Goal: Transaction & Acquisition: Download file/media

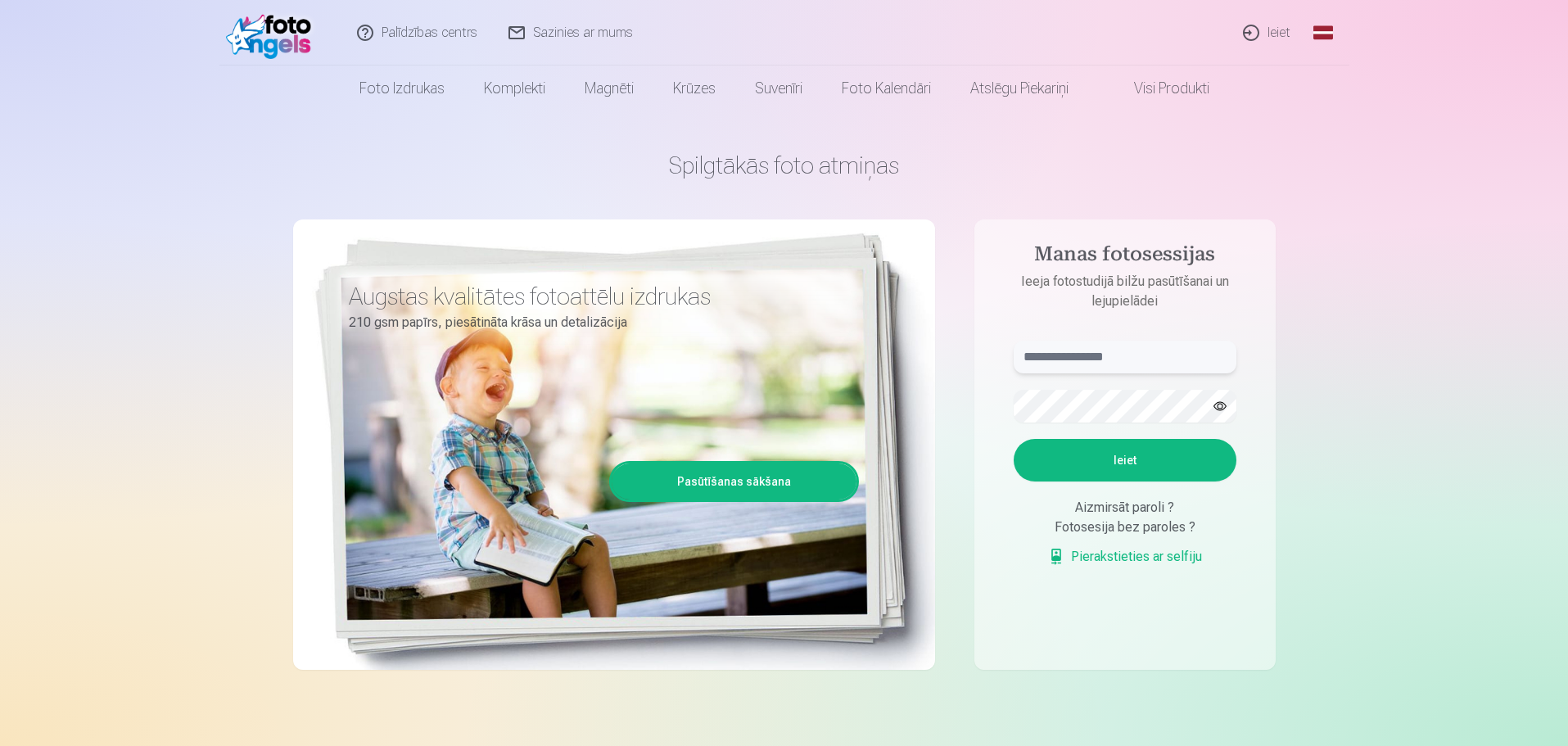
click at [1106, 356] on input "text" at bounding box center [1126, 356] width 223 height 33
type input "**********"
click at [1014, 439] on button "Ieiet" at bounding box center [1126, 460] width 223 height 43
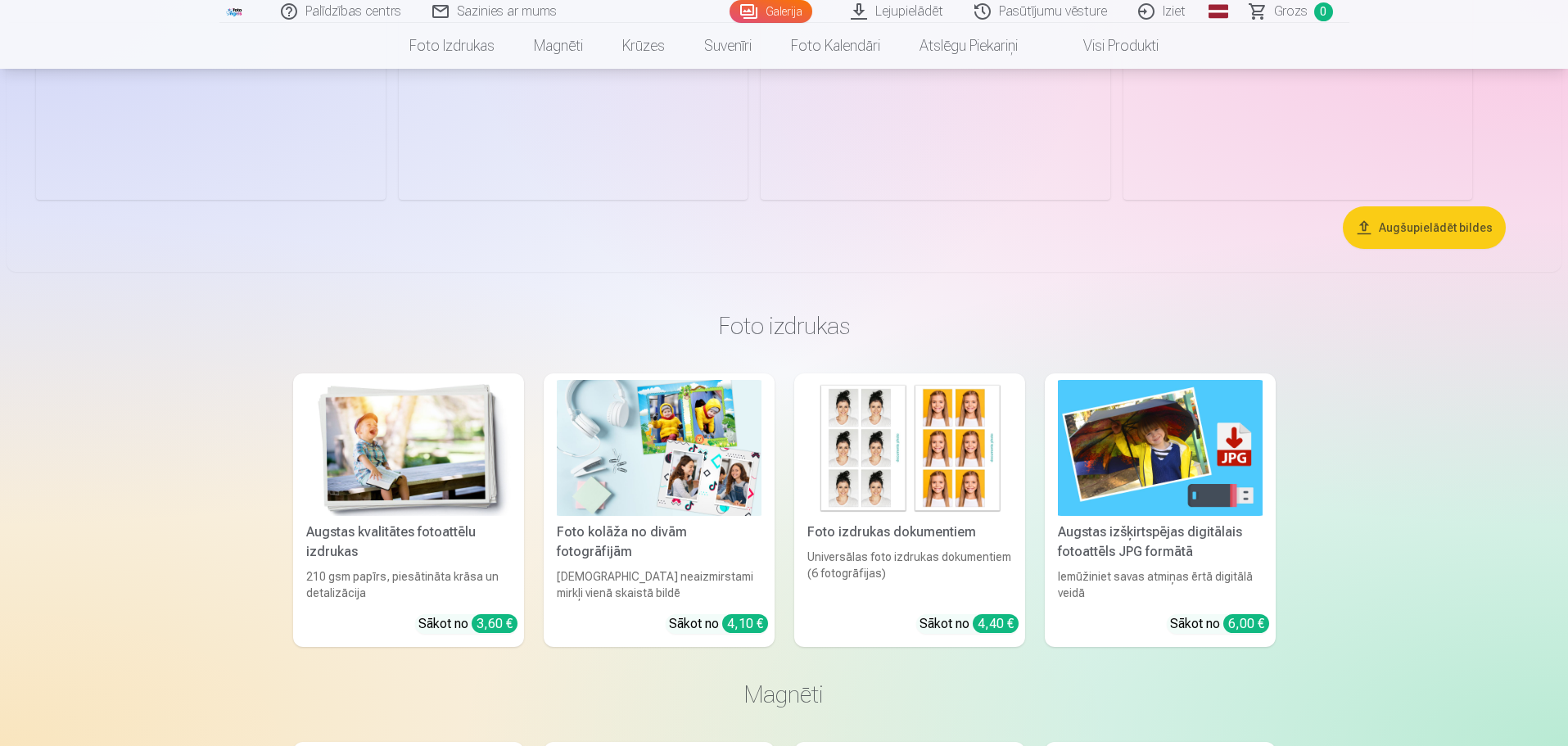
scroll to position [655, 0]
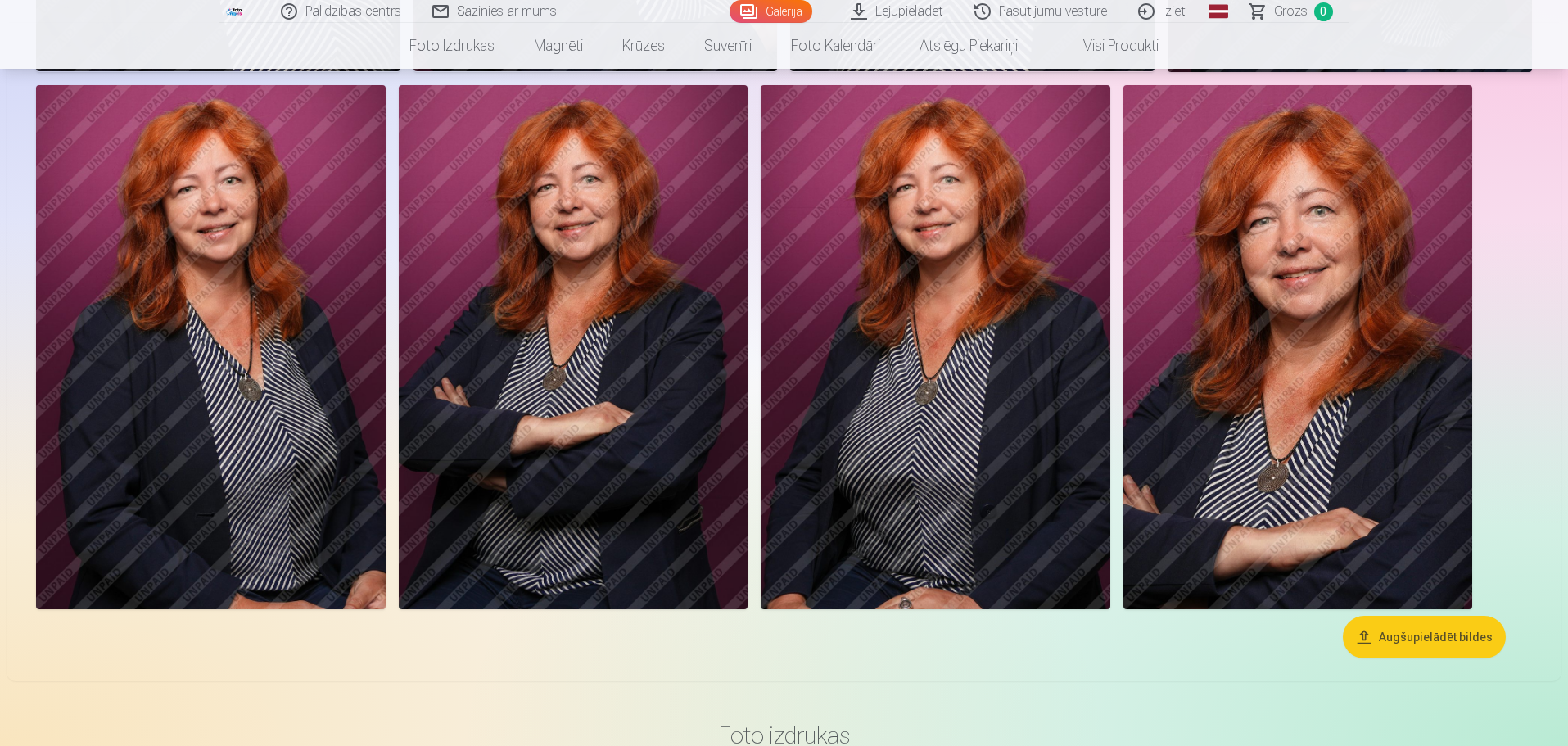
click at [1429, 629] on button "Augšupielādēt bildes" at bounding box center [1425, 637] width 163 height 43
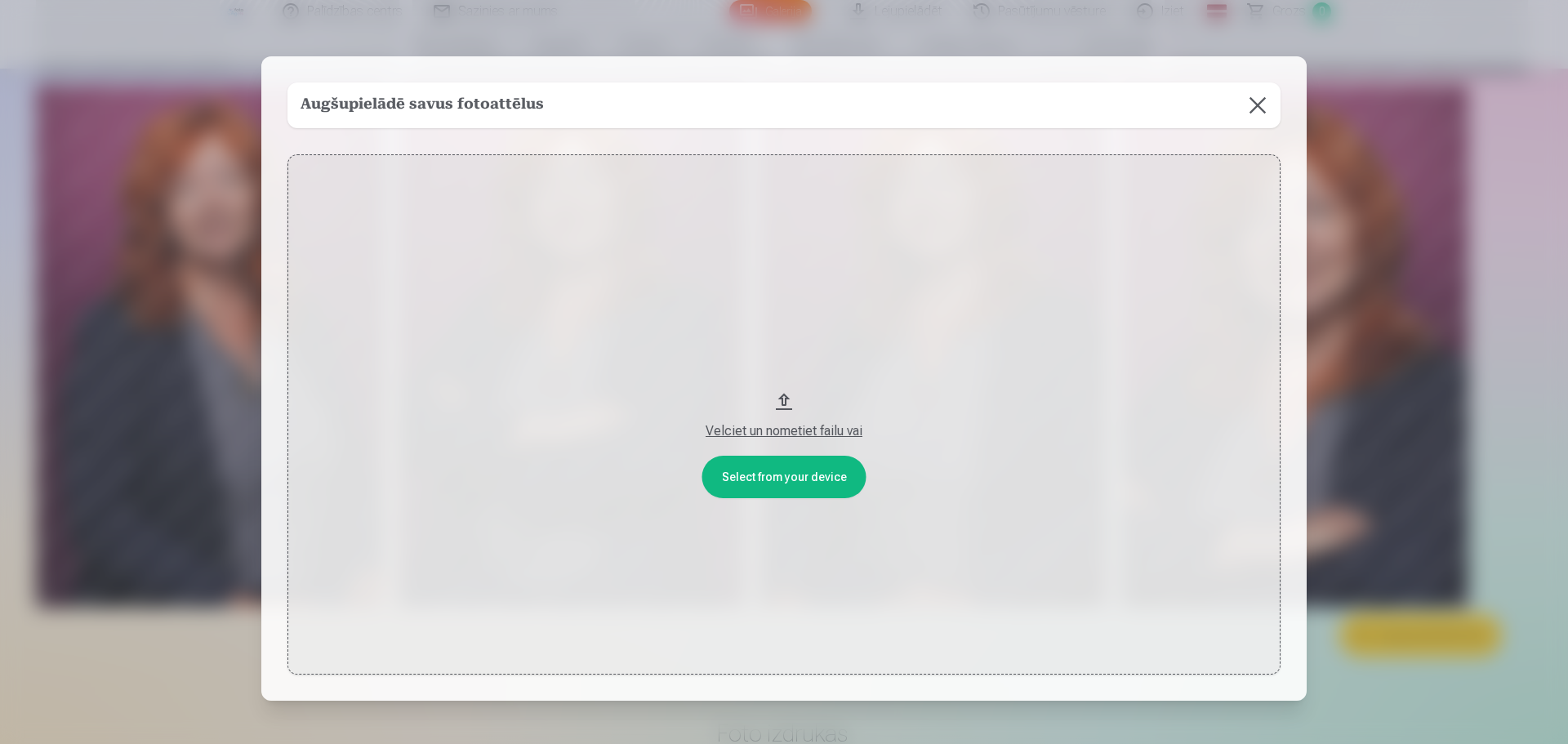
click at [772, 433] on div "Velciet un nometiet failu vai" at bounding box center [784, 431] width 960 height 20
drag, startPoint x: 807, startPoint y: 429, endPoint x: 959, endPoint y: -50, distance: 502.5
click at [784, 474] on button "Velciet un nometiet failu vai" at bounding box center [784, 415] width 993 height 521
drag, startPoint x: 787, startPoint y: 433, endPoint x: 787, endPoint y: 406, distance: 27.0
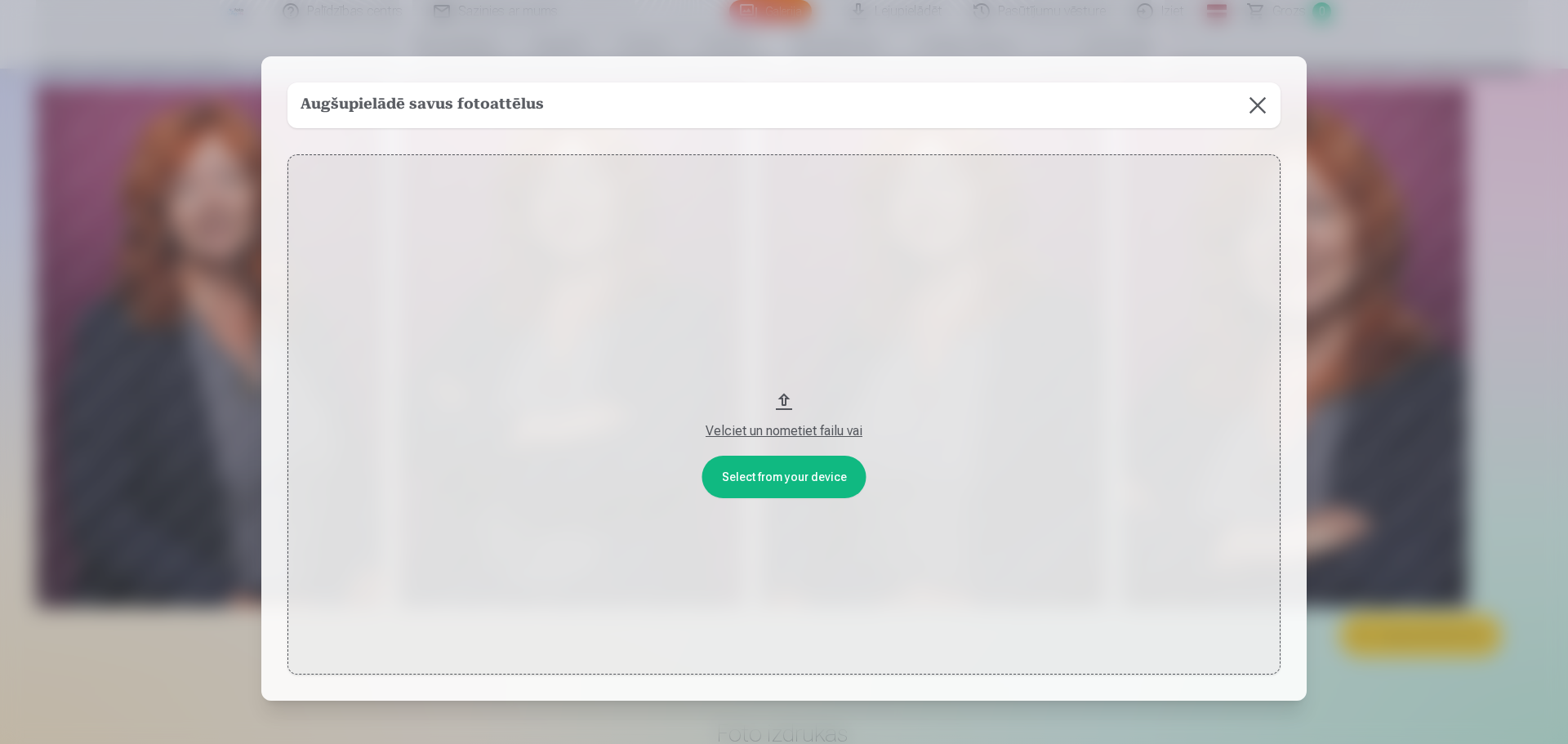
click at [787, 406] on button "Velciet un nometiet failu vai" at bounding box center [784, 415] width 993 height 521
click at [535, 94] on h5 "Augšupielādē savus fotoattēlus" at bounding box center [422, 105] width 244 height 23
click at [781, 401] on button "Velciet un nometiet failu vai" at bounding box center [784, 415] width 993 height 521
drag, startPoint x: 777, startPoint y: 396, endPoint x: 758, endPoint y: 215, distance: 182.0
click at [758, 215] on button "Velciet un nometiet failu vai" at bounding box center [784, 415] width 993 height 521
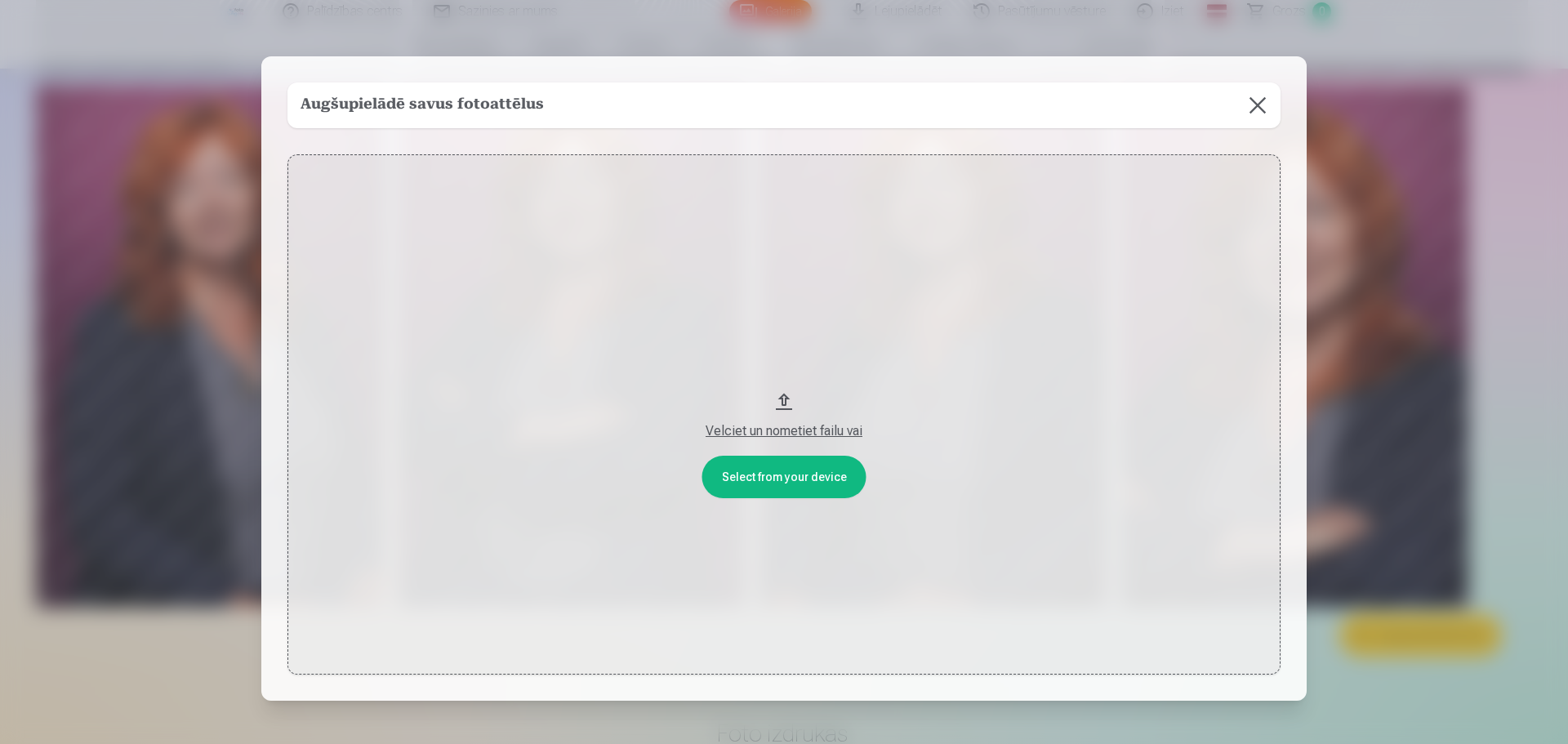
drag, startPoint x: 945, startPoint y: 92, endPoint x: 921, endPoint y: 98, distance: 24.7
click at [944, 92] on div "Augšupielādē savus fotoattēlus" at bounding box center [784, 105] width 993 height 46
click at [1255, 103] on button at bounding box center [1257, 105] width 46 height 46
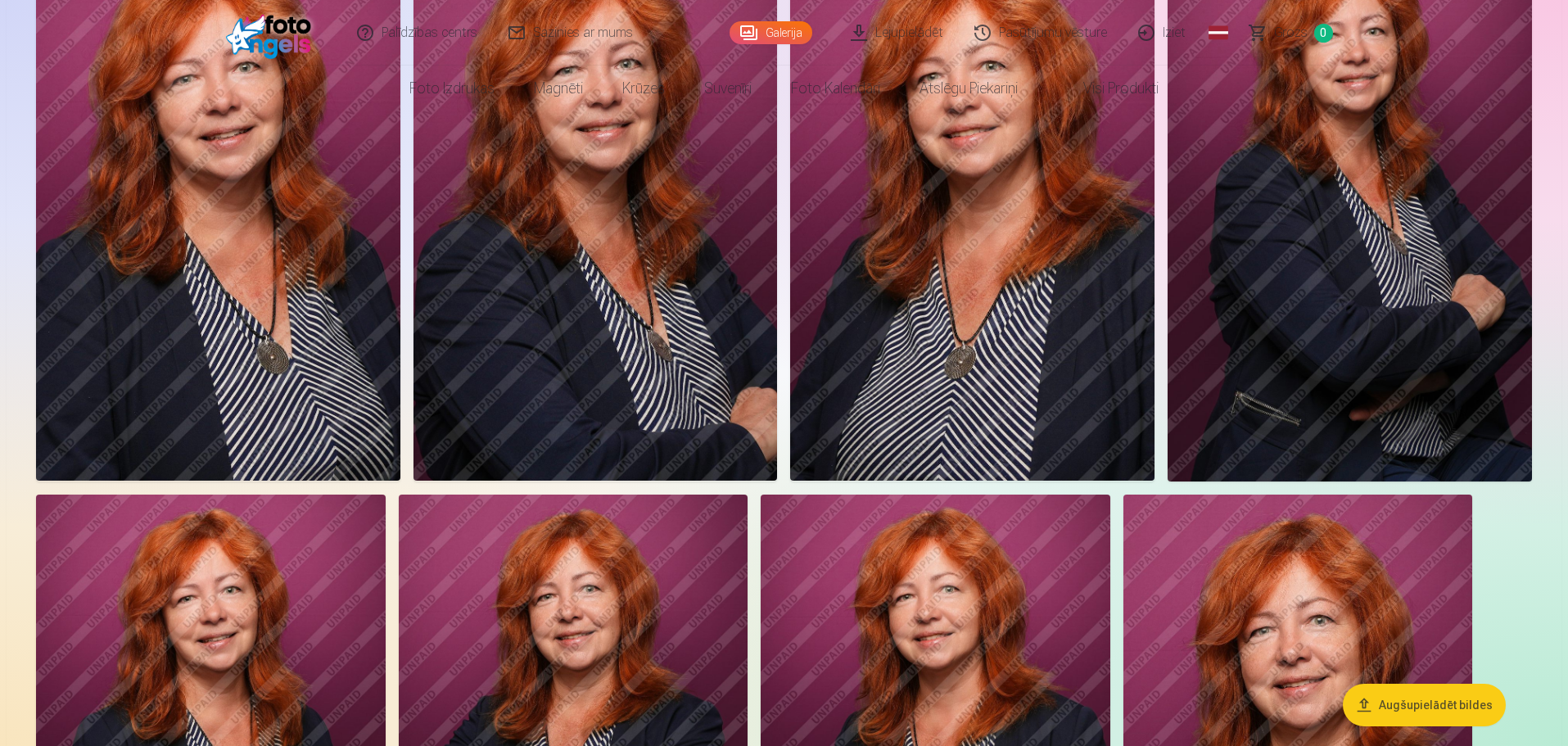
scroll to position [0, 0]
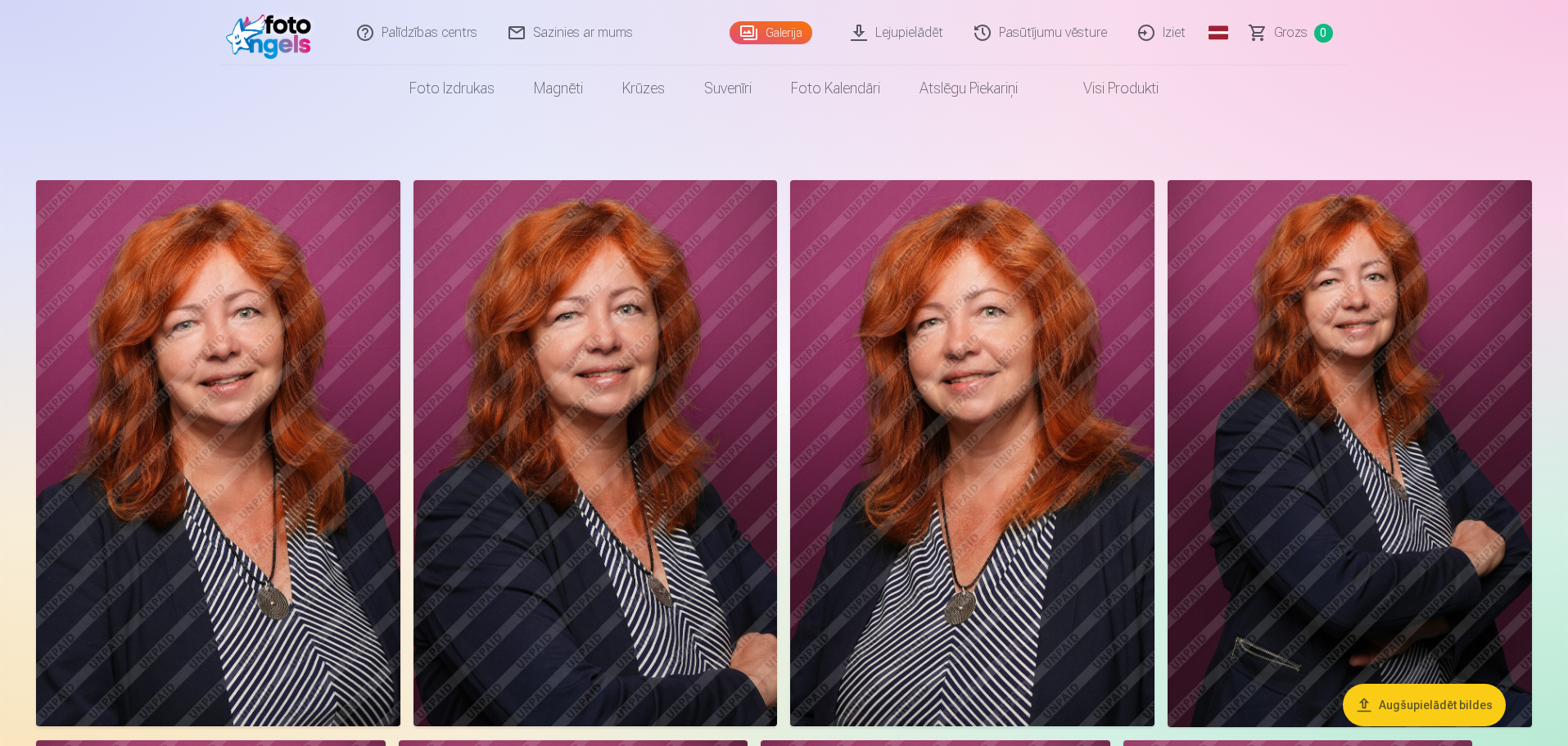
click at [1474, 708] on button "Augšupielādēt bildes" at bounding box center [1425, 705] width 163 height 43
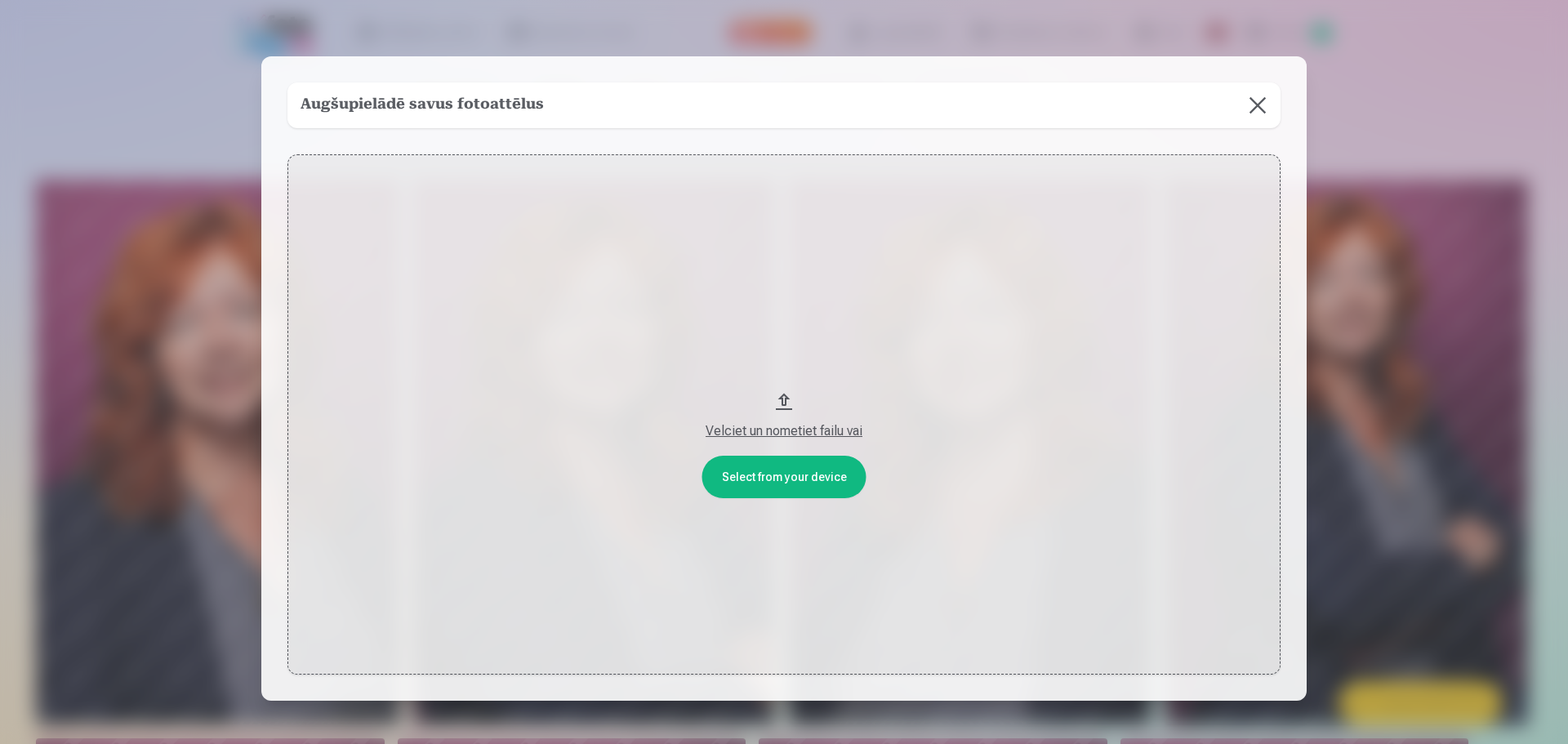
drag, startPoint x: 730, startPoint y: 429, endPoint x: 742, endPoint y: 312, distance: 117.6
click at [742, 312] on button "Velciet un nometiet failu vai" at bounding box center [784, 415] width 993 height 521
click at [1252, 113] on button at bounding box center [1257, 105] width 46 height 46
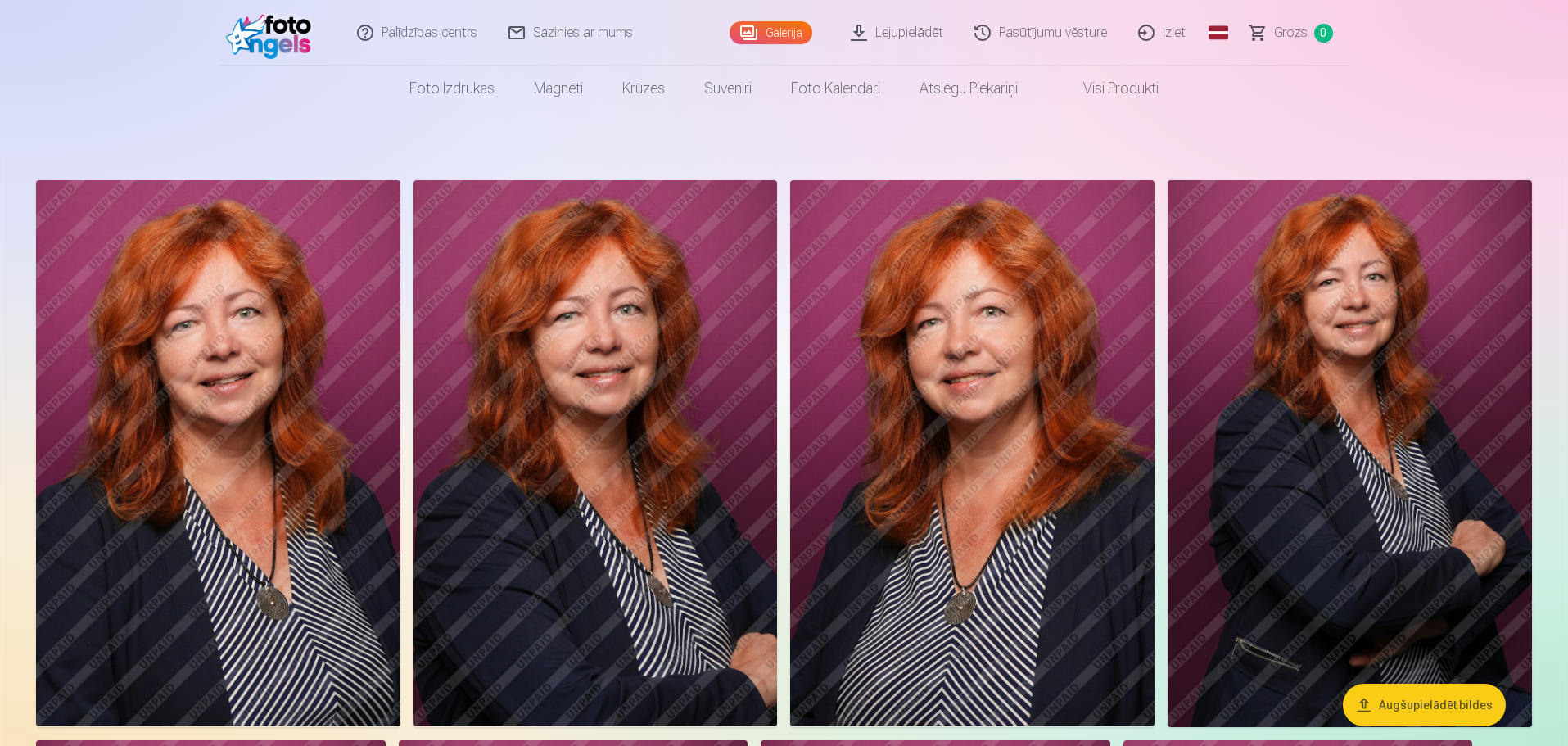
click at [927, 47] on link "Lejupielādēt" at bounding box center [898, 32] width 123 height 65
click at [854, 25] on link "Lejupielādēt" at bounding box center [898, 32] width 123 height 65
